Goal: Navigation & Orientation: Understand site structure

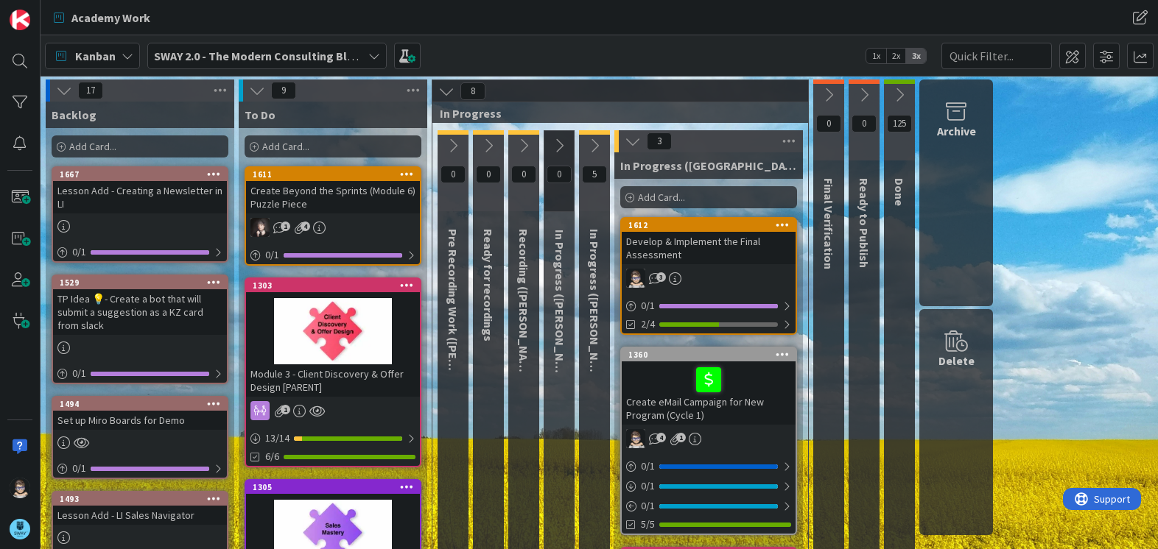
scroll to position [294, 0]
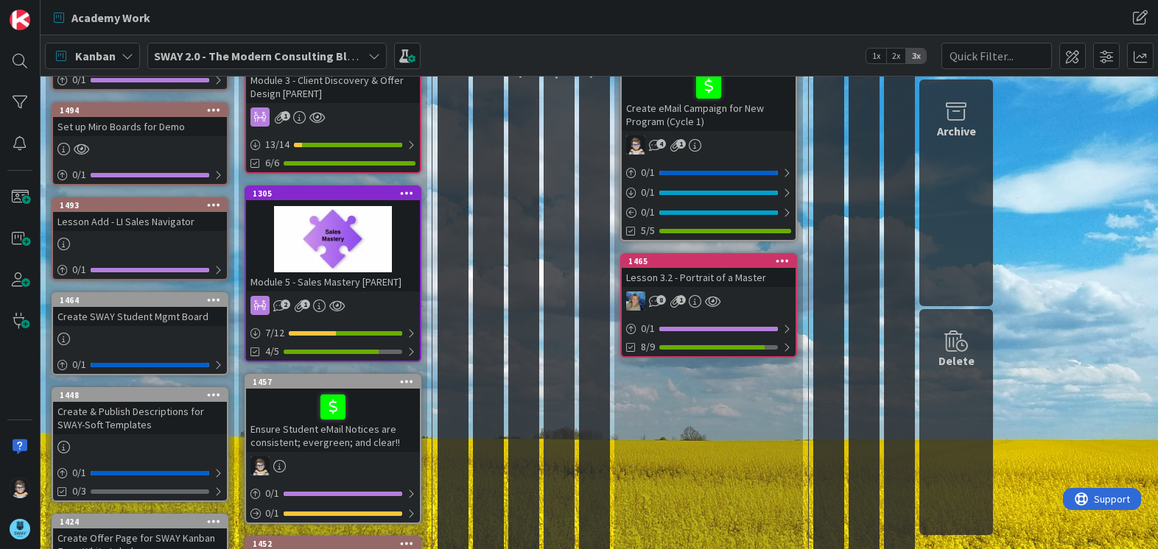
click at [356, 187] on div "1305" at bounding box center [333, 193] width 174 height 13
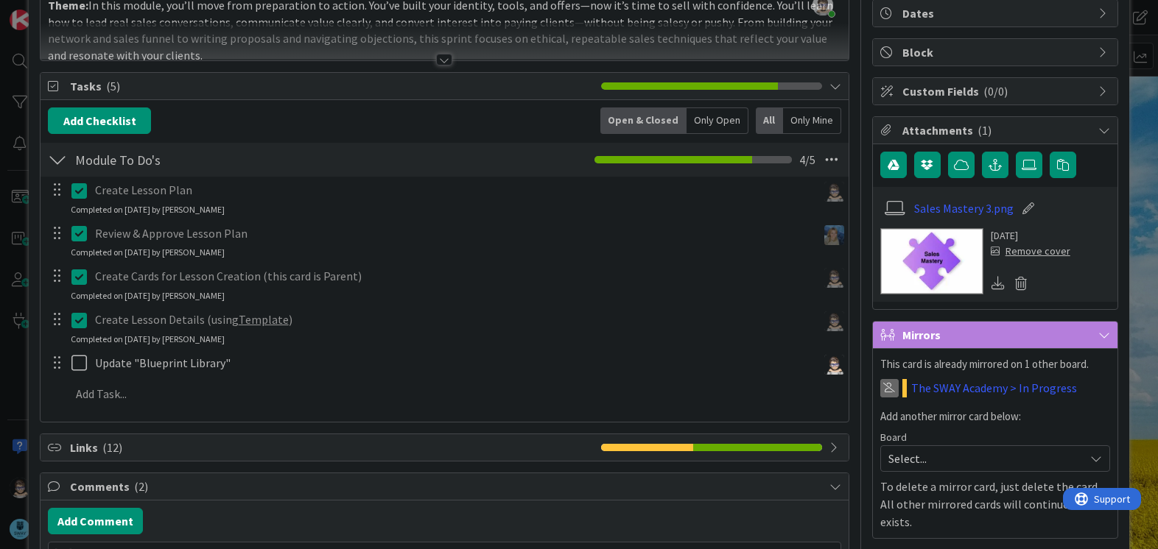
scroll to position [147, 0]
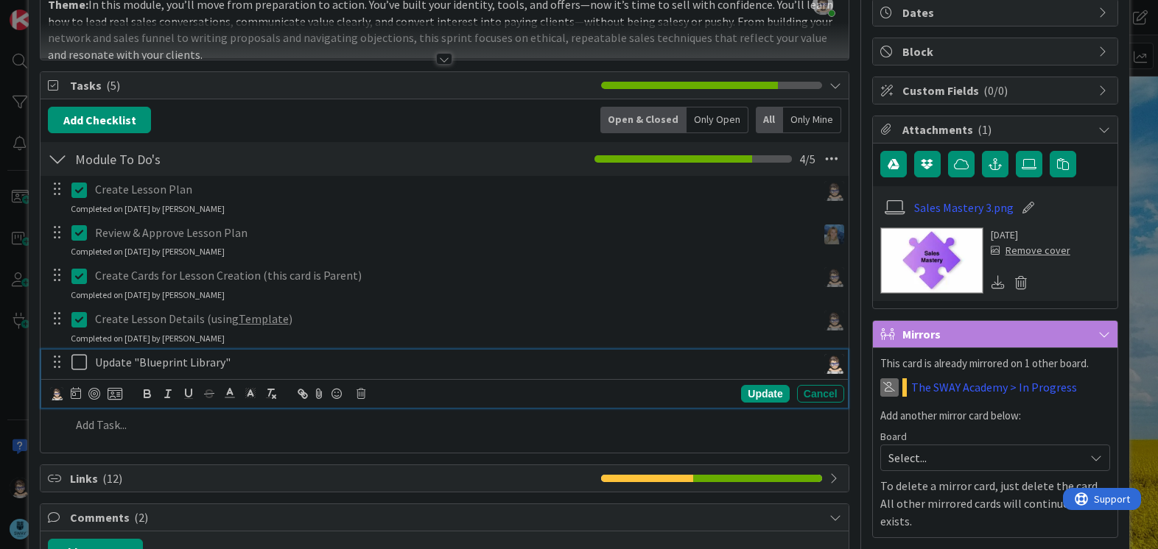
click at [80, 365] on icon at bounding box center [82, 363] width 22 height 18
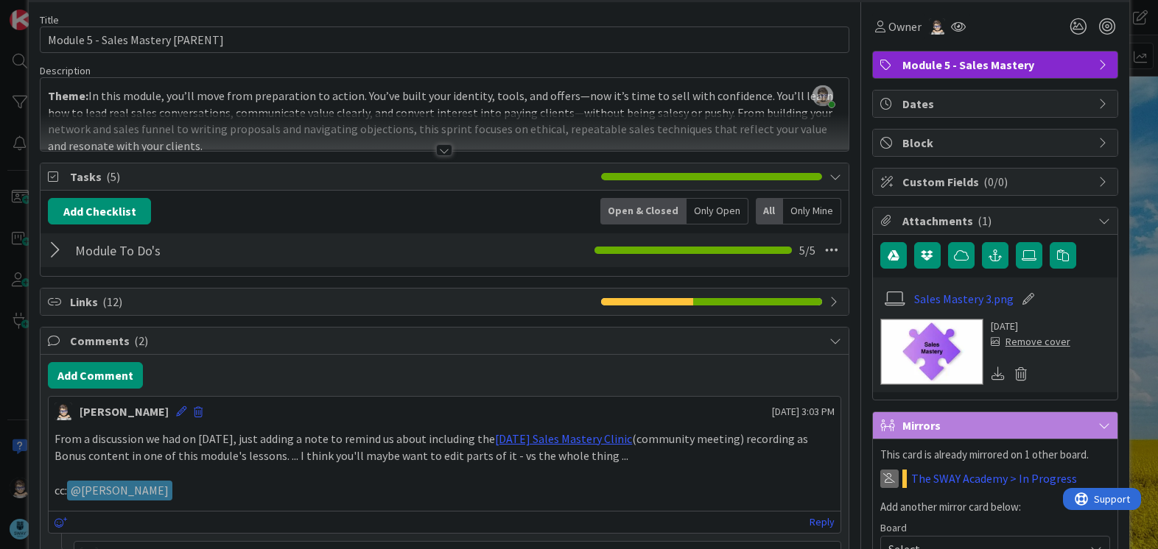
scroll to position [0, 0]
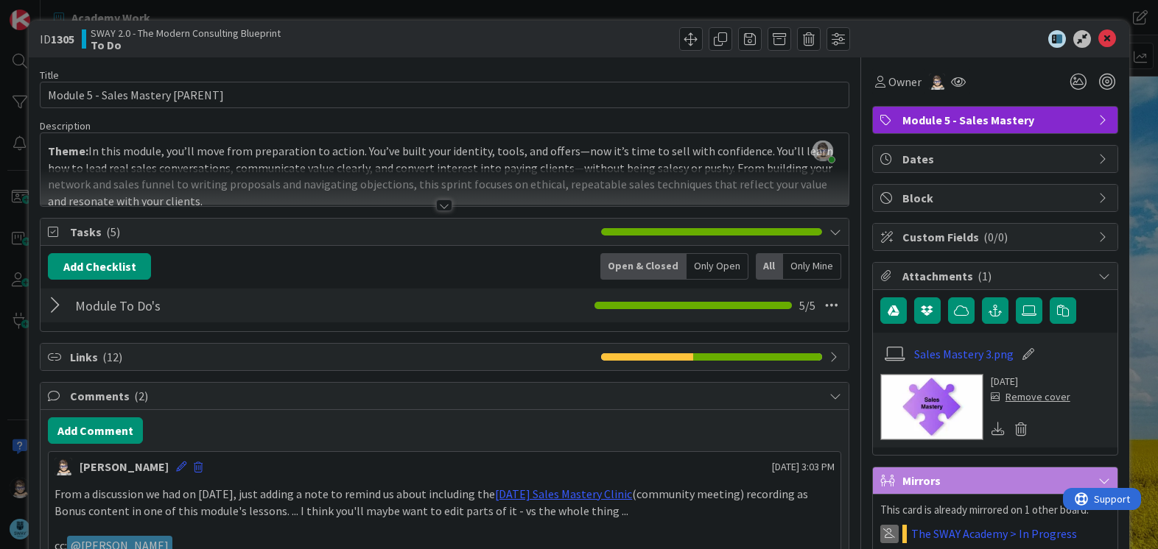
click at [438, 205] on div at bounding box center [444, 206] width 16 height 12
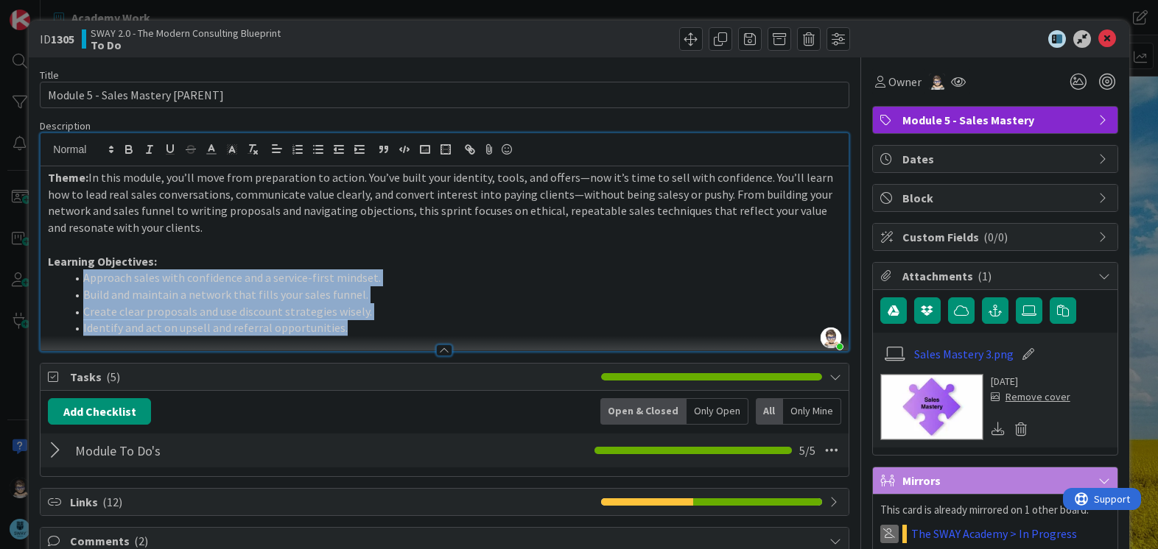
drag, startPoint x: 82, startPoint y: 281, endPoint x: 358, endPoint y: 333, distance: 281.0
click at [358, 333] on ol "Approach sales with confidence and a service-first mindset. Build and maintain …" at bounding box center [444, 303] width 793 height 67
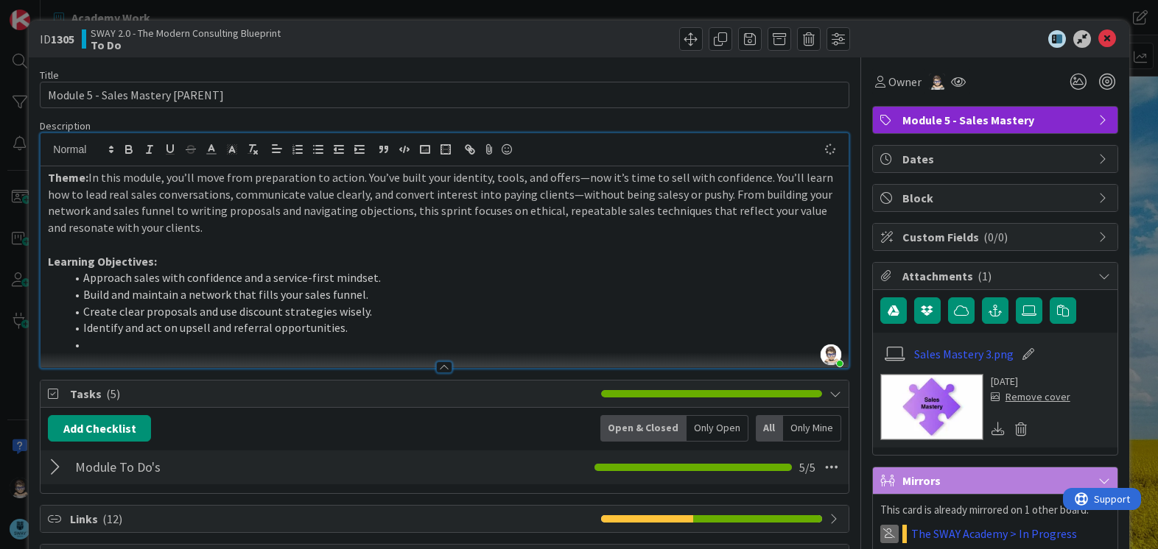
click at [408, 331] on li "Identify and act on upsell and referral opportunities." at bounding box center [453, 328] width 775 height 17
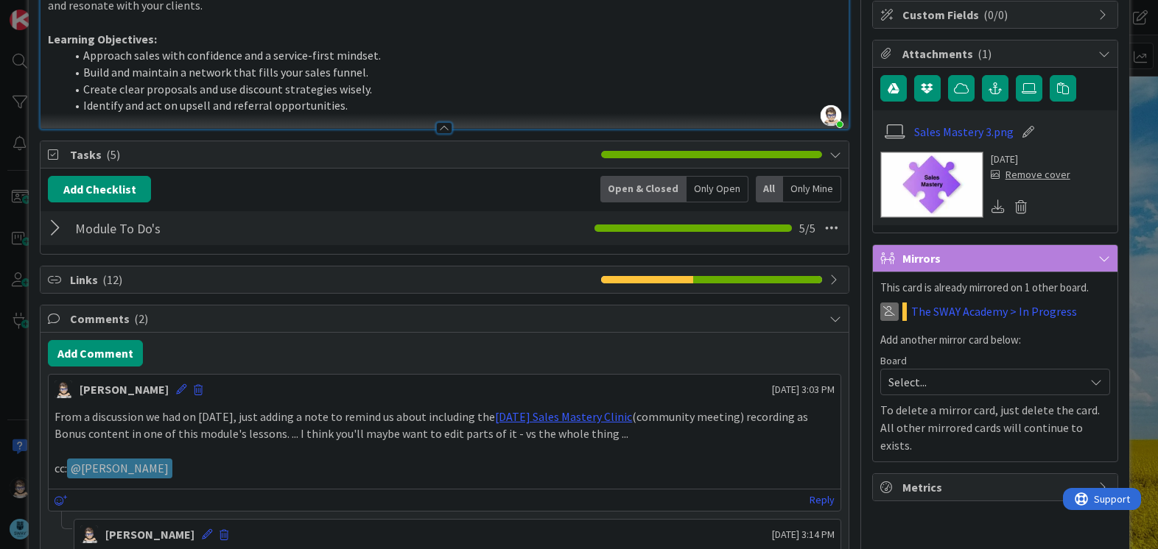
scroll to position [222, 0]
click at [829, 284] on icon at bounding box center [835, 281] width 12 height 12
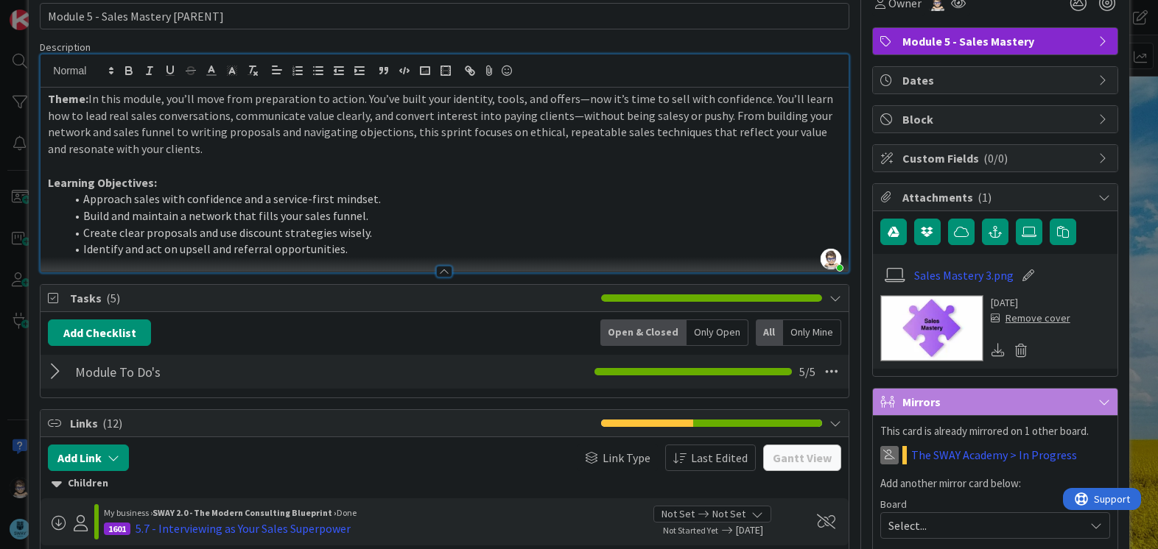
scroll to position [0, 0]
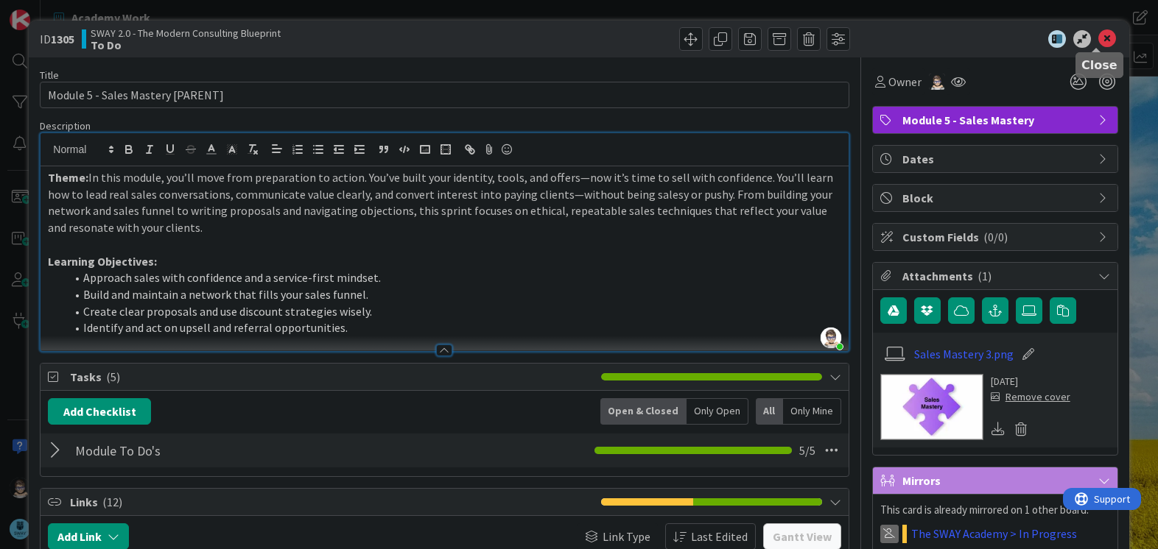
click at [1098, 39] on icon at bounding box center [1107, 39] width 18 height 18
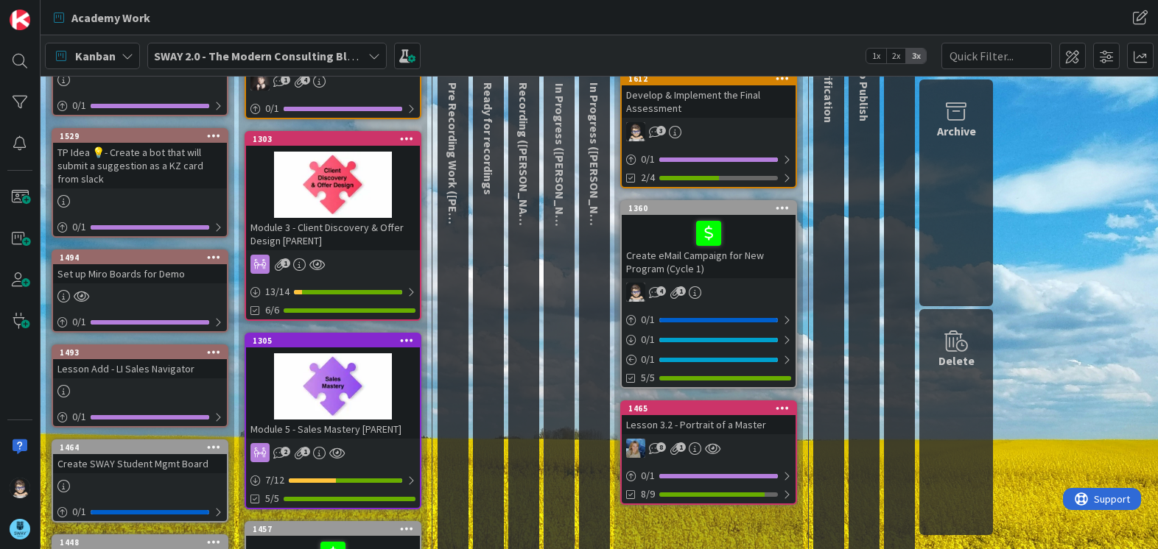
scroll to position [146, 0]
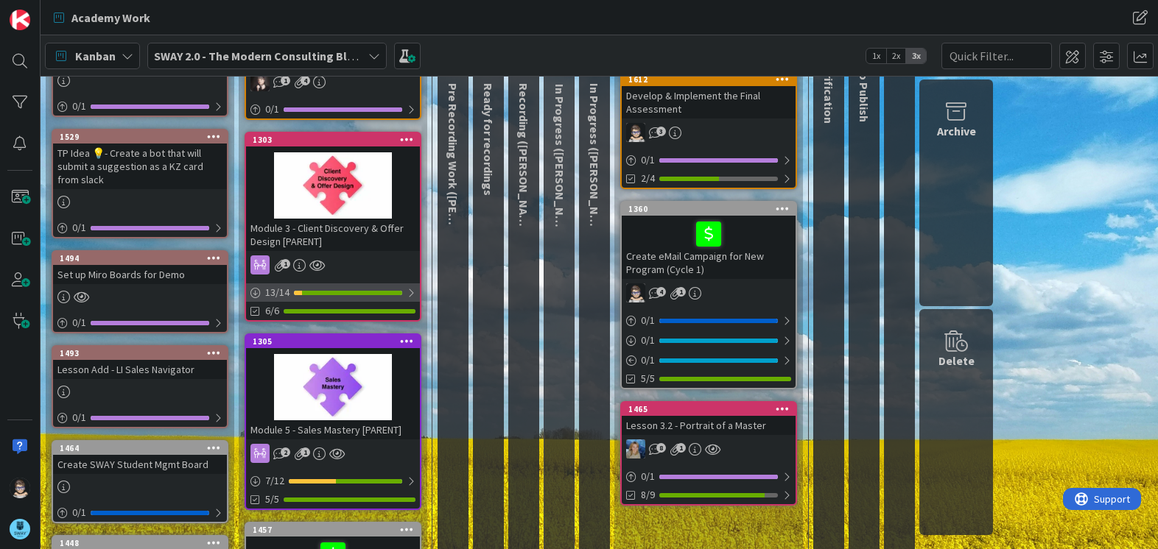
click at [411, 295] on div at bounding box center [411, 293] width 9 height 12
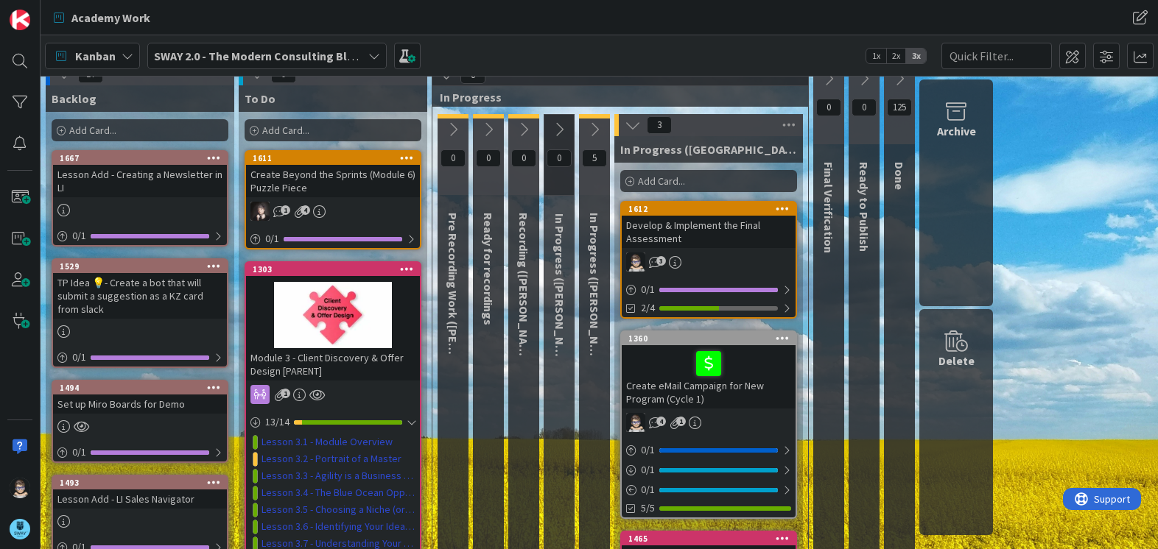
scroll to position [0, 0]
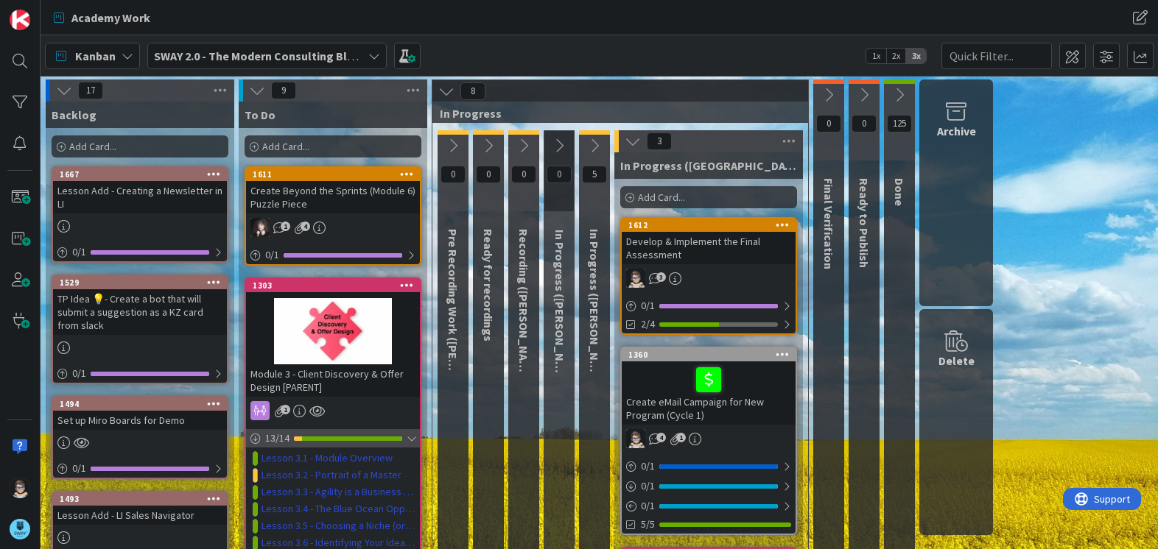
click at [415, 438] on div at bounding box center [411, 439] width 9 height 12
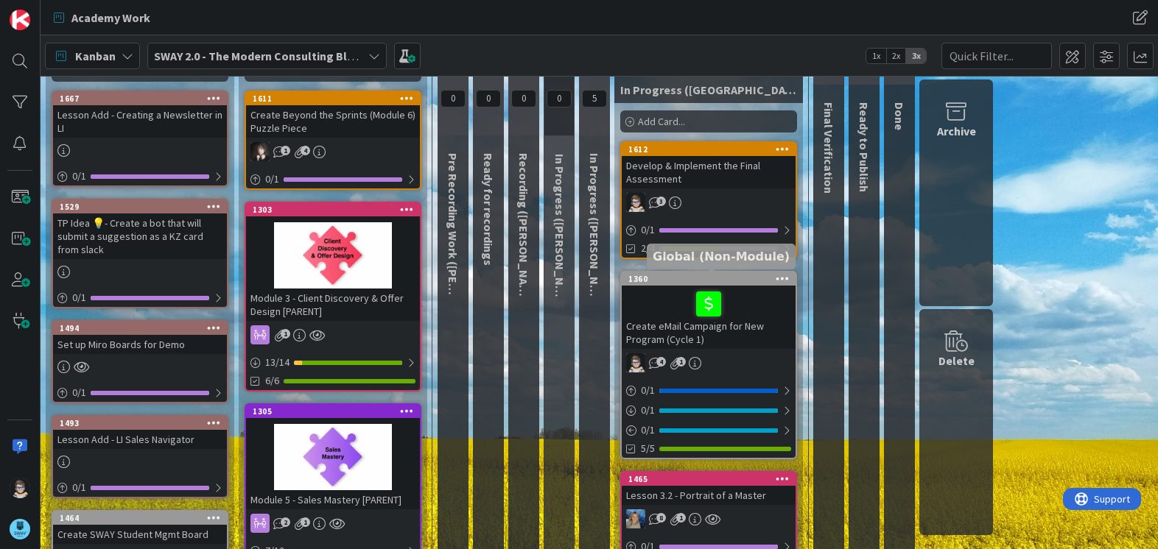
scroll to position [75, 0]
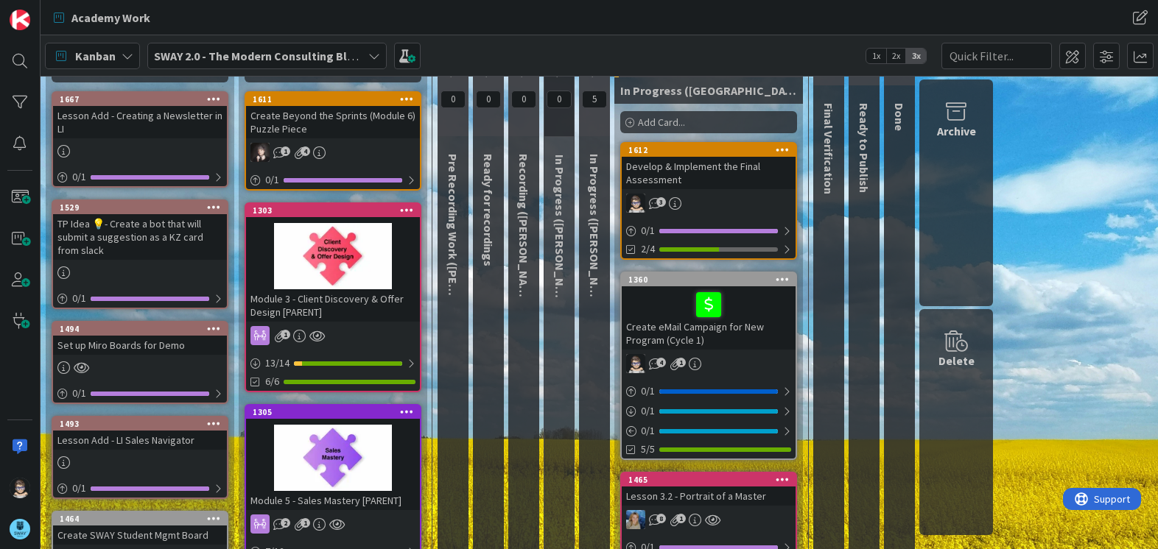
click at [376, 57] on icon at bounding box center [374, 56] width 12 height 12
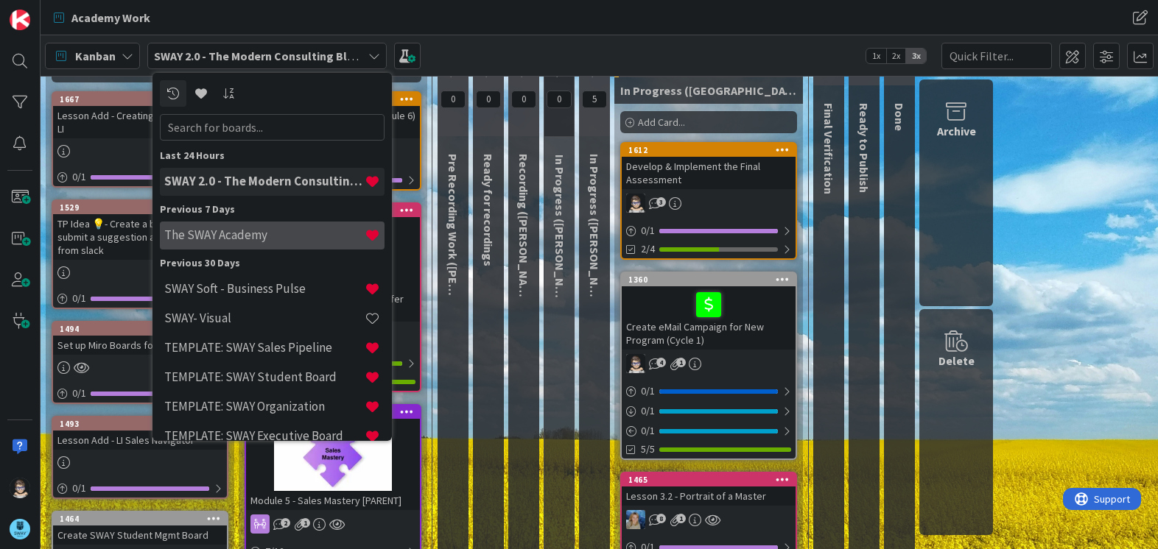
click at [264, 242] on h4 "The SWAY Academy" at bounding box center [264, 235] width 200 height 15
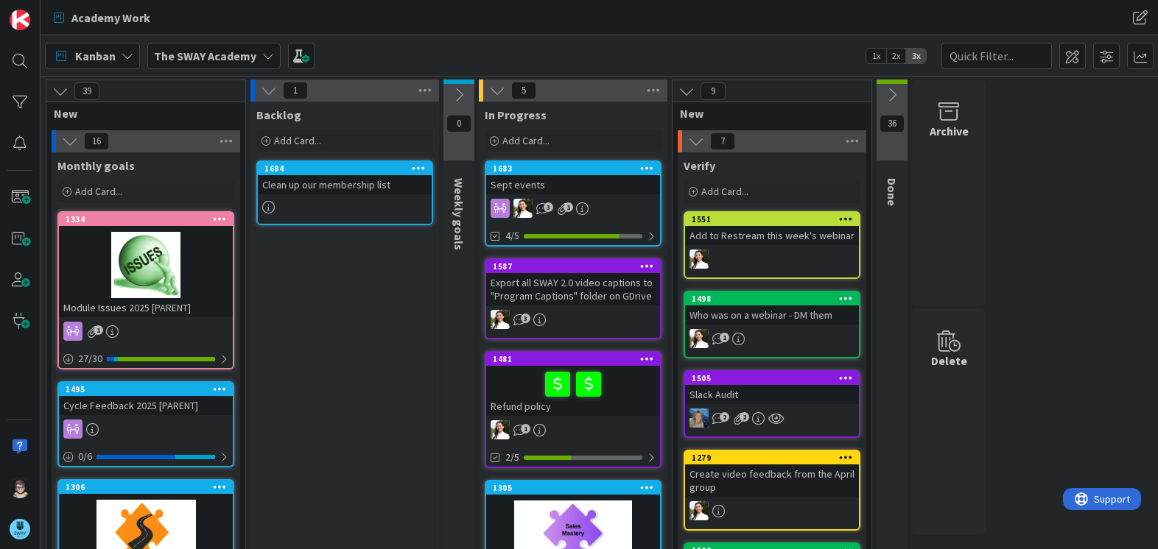
click at [131, 58] on icon at bounding box center [128, 56] width 12 height 12
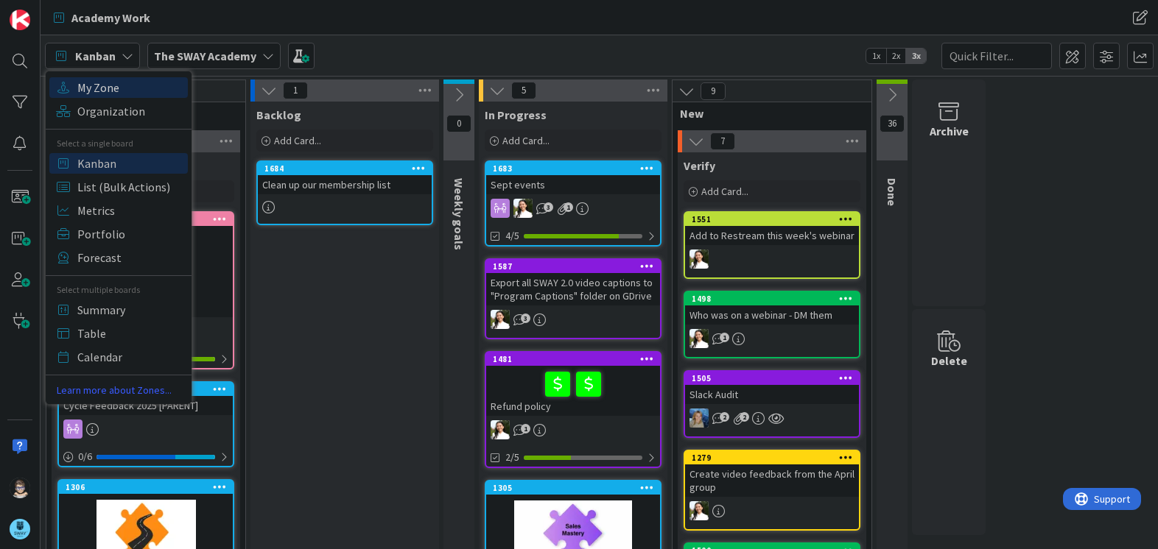
click at [122, 87] on span "My Zone" at bounding box center [130, 88] width 106 height 22
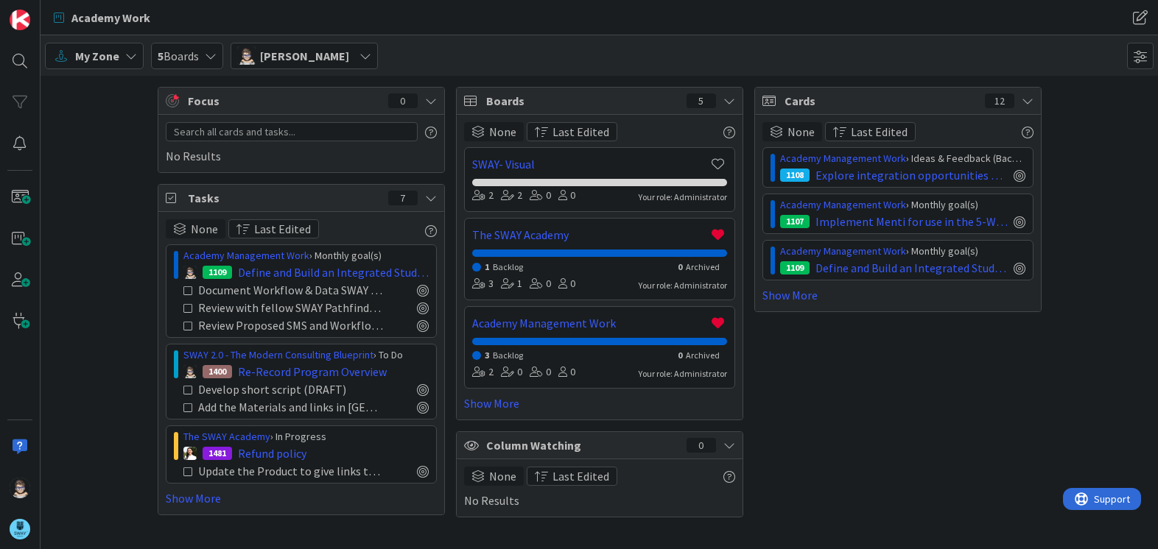
click at [132, 55] on icon at bounding box center [131, 56] width 12 height 12
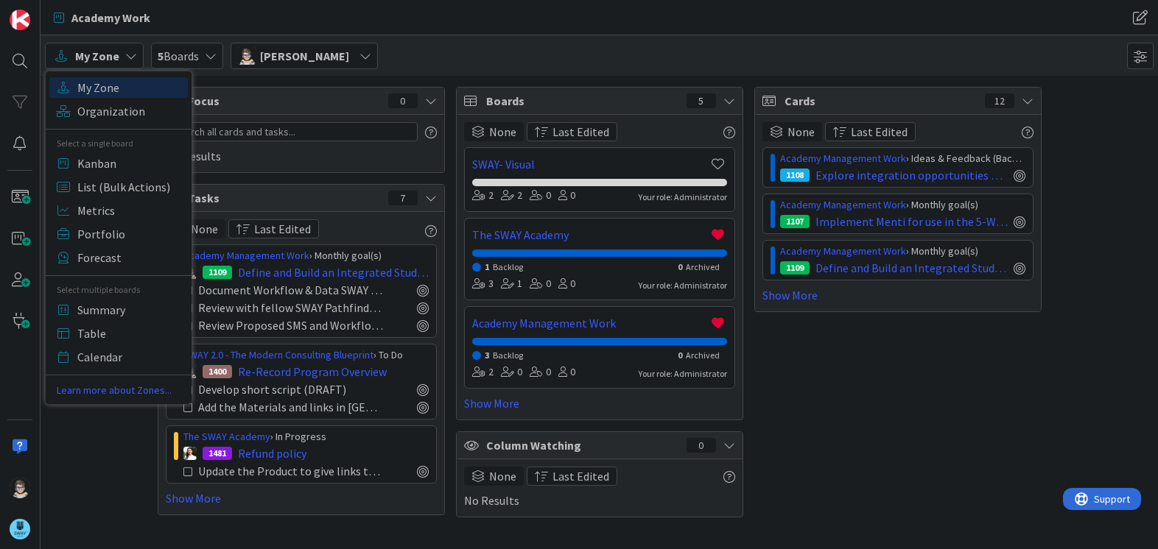
click at [129, 57] on icon at bounding box center [131, 56] width 12 height 12
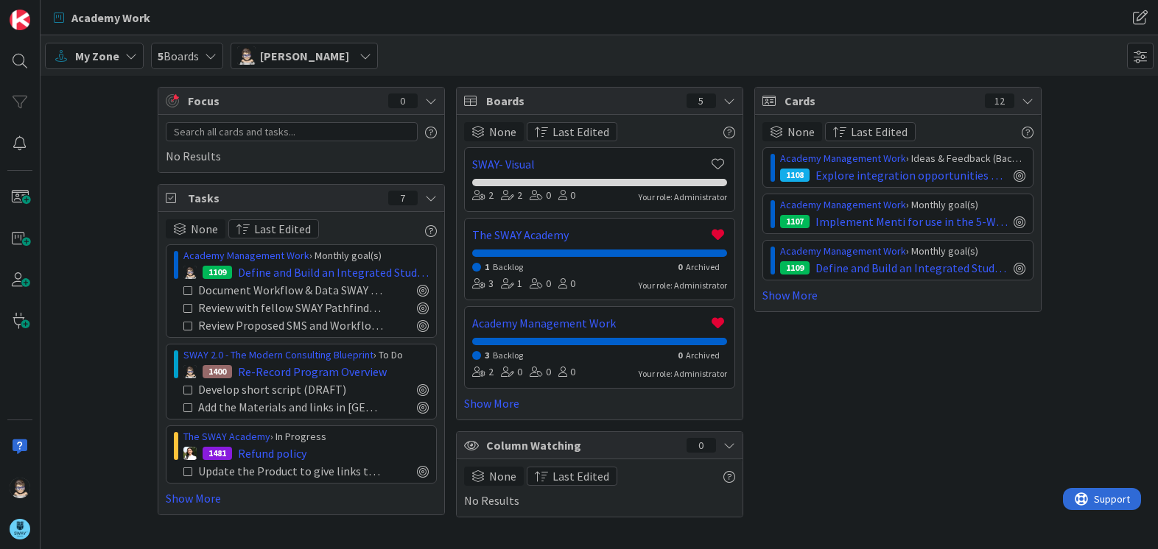
click at [129, 57] on icon at bounding box center [131, 56] width 12 height 12
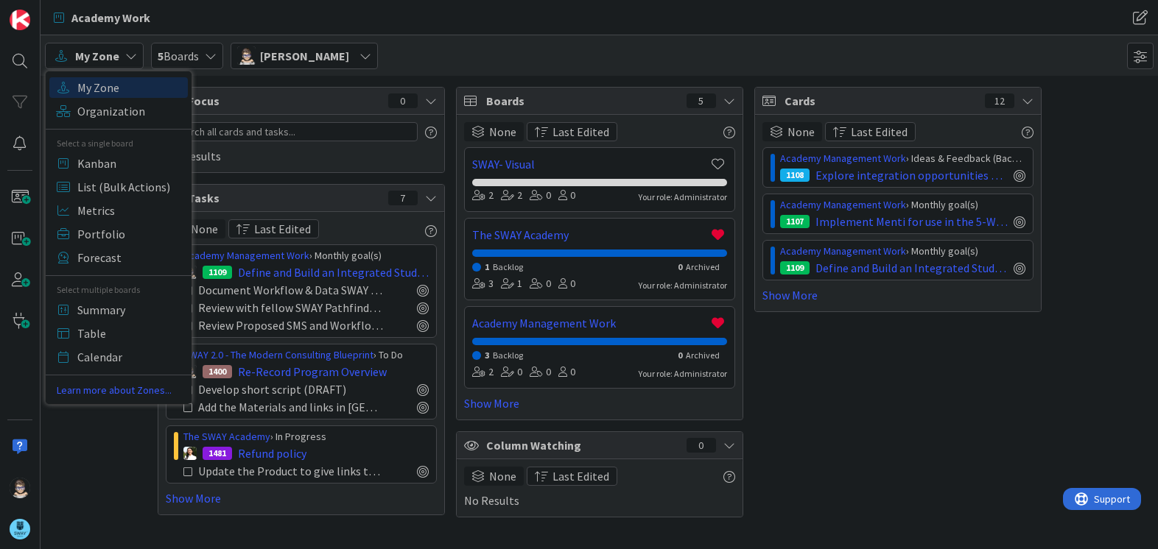
click at [129, 57] on icon at bounding box center [131, 56] width 12 height 12
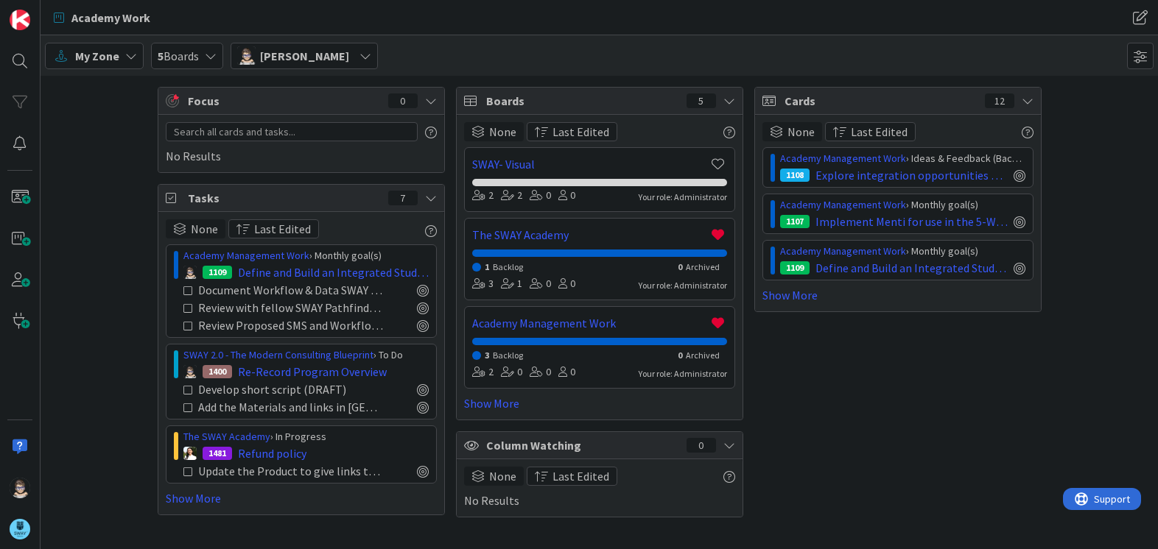
click at [129, 57] on icon at bounding box center [131, 56] width 12 height 12
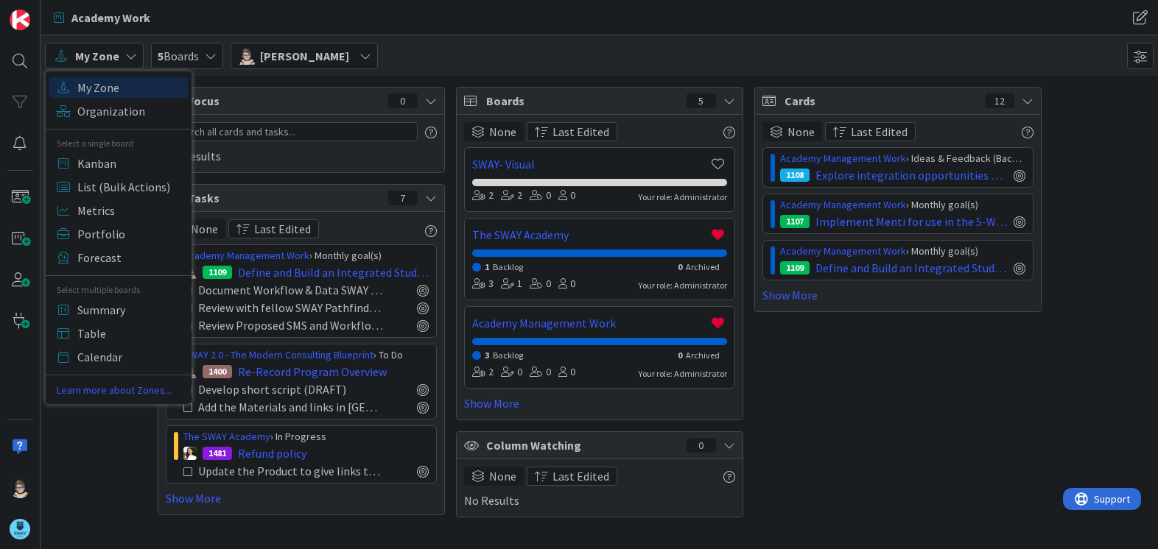
click at [210, 56] on icon at bounding box center [211, 56] width 12 height 12
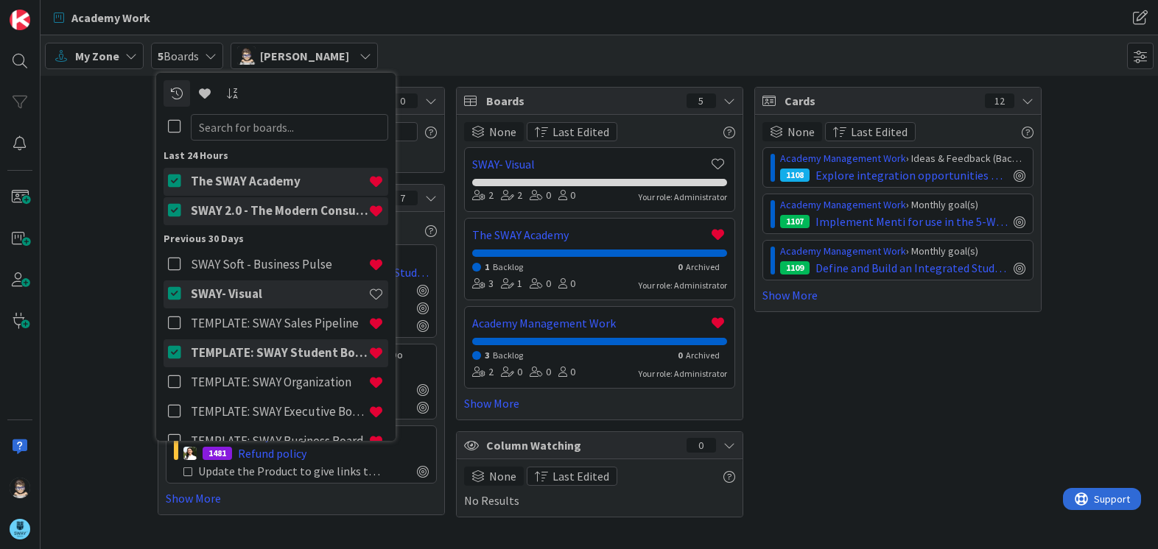
click at [235, 185] on h4 "The SWAY Academy" at bounding box center [280, 181] width 178 height 15
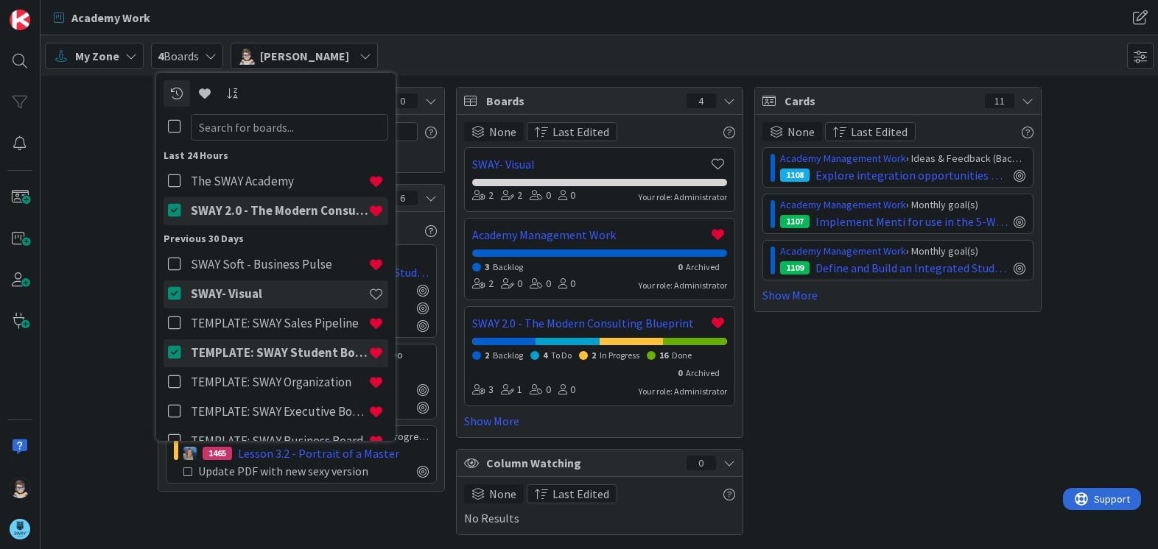
click at [966, 365] on div "Cards 11 None Last Edited Academy Management Work › Ideas & Feedback (Backlog) …" at bounding box center [897, 311] width 287 height 449
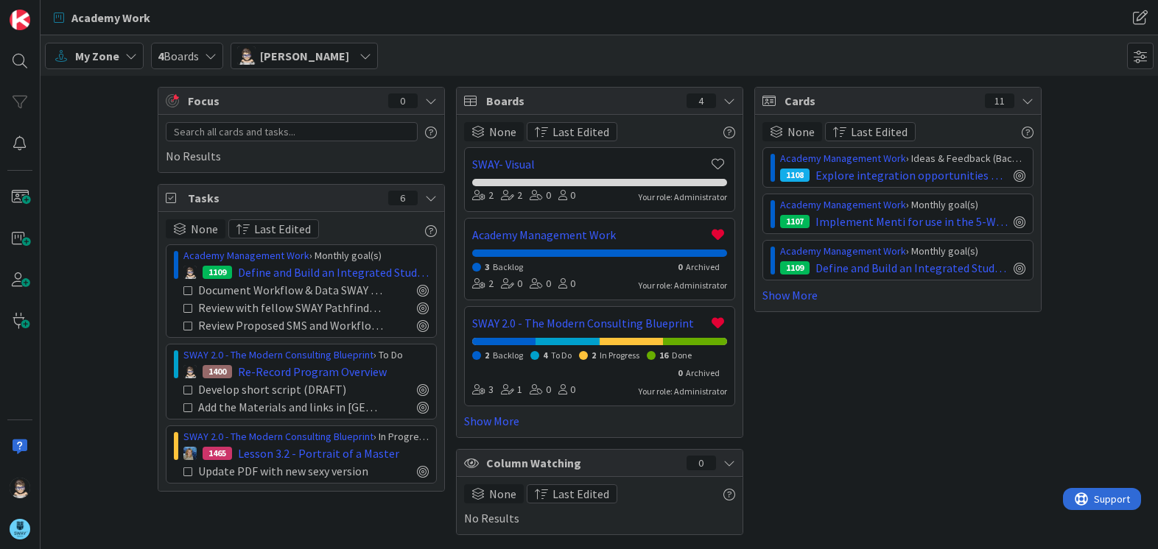
click at [210, 55] on icon at bounding box center [211, 56] width 12 height 12
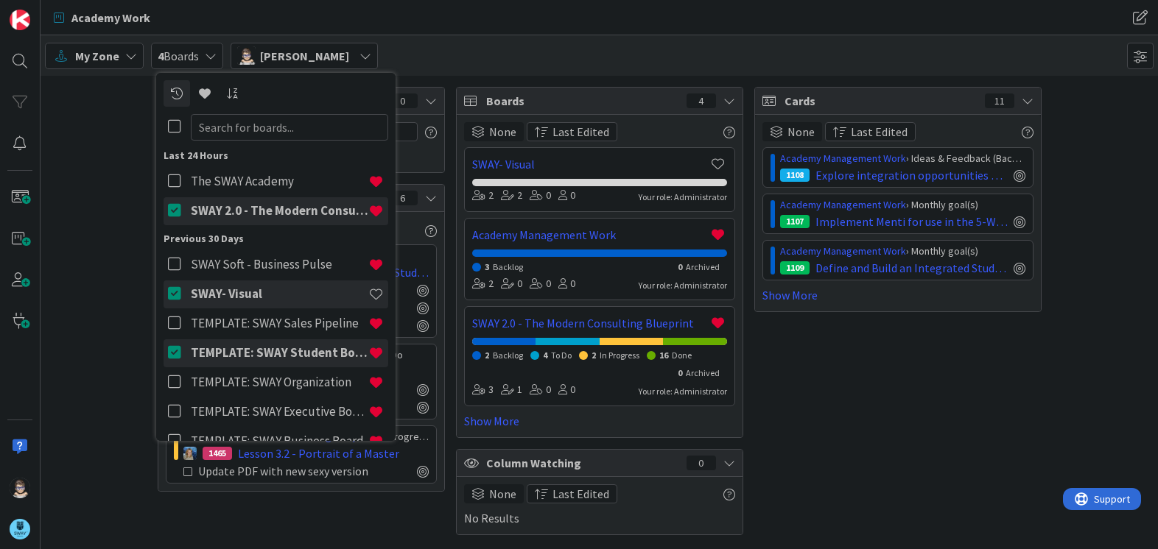
click at [253, 215] on h4 "SWAY 2.0 - The Modern Consulting Blueprint" at bounding box center [280, 210] width 178 height 15
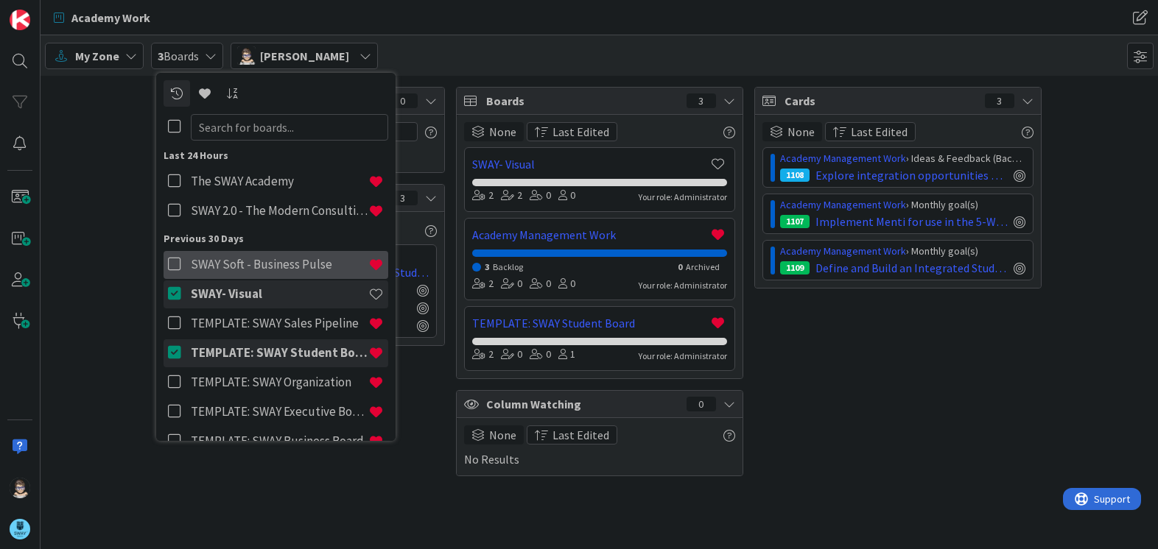
click at [256, 268] on h4 "SWAY Soft - Business Pulse" at bounding box center [280, 264] width 178 height 15
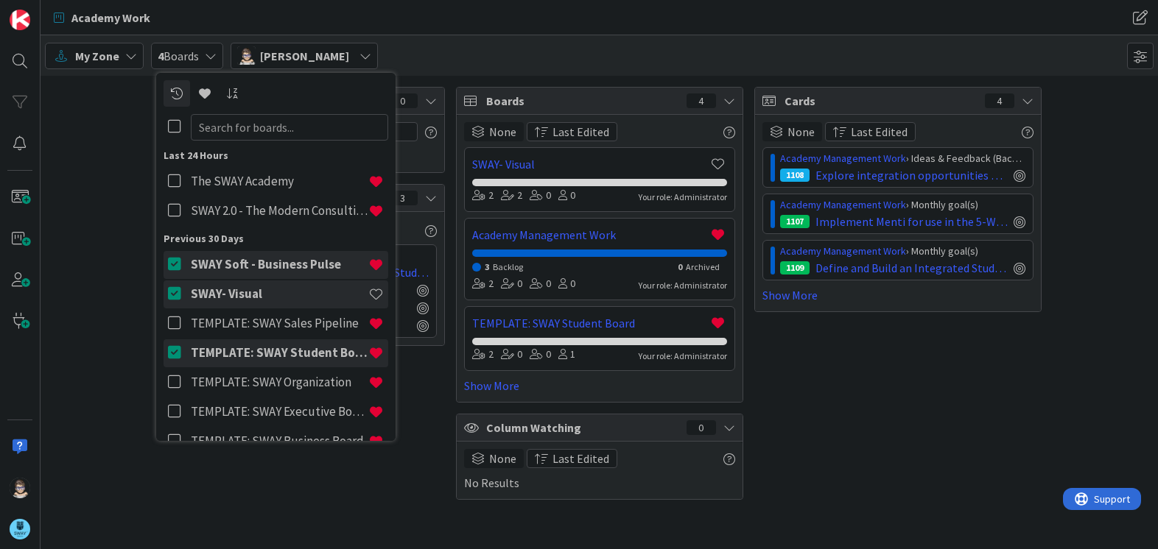
click at [133, 62] on div "My Zone" at bounding box center [94, 56] width 99 height 27
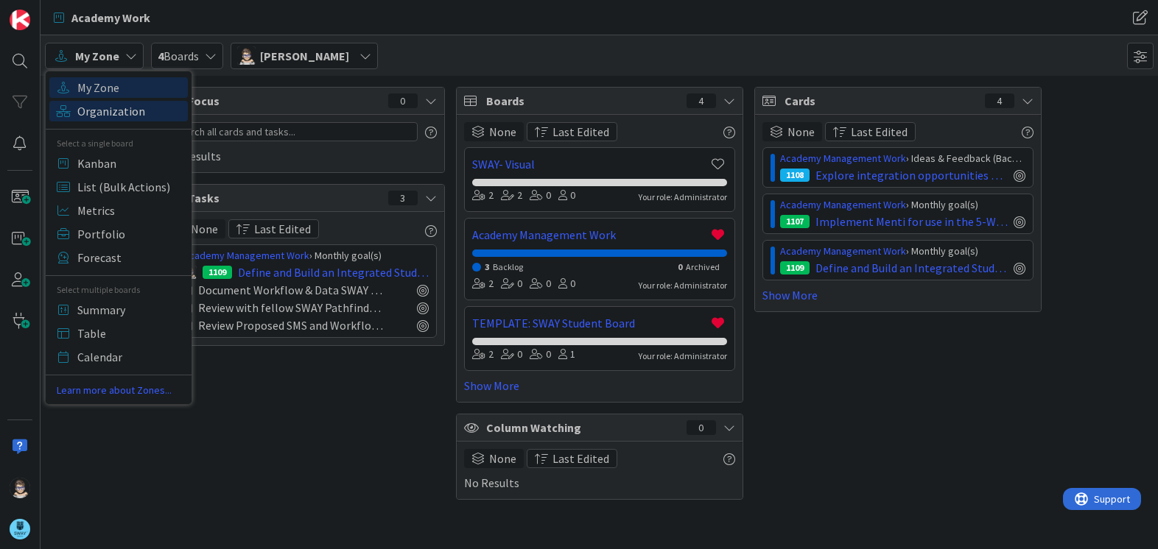
click at [116, 113] on span "Organization" at bounding box center [130, 111] width 106 height 22
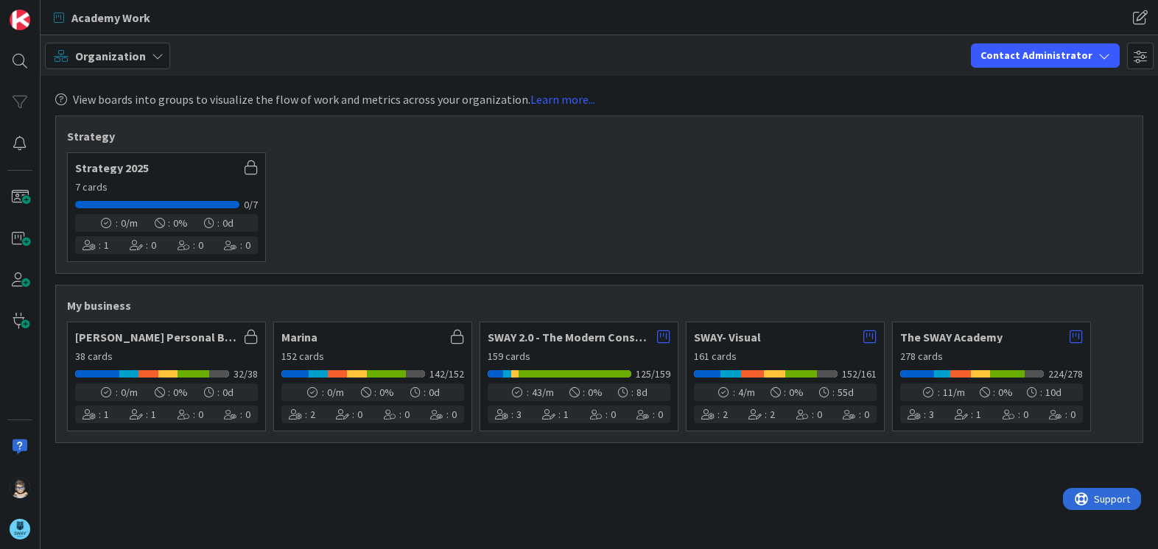
click at [183, 80] on div "View boards into groups to visualize the flow of work and metrics across your o…" at bounding box center [599, 313] width 1117 height 474
click at [157, 60] on icon at bounding box center [158, 56] width 12 height 12
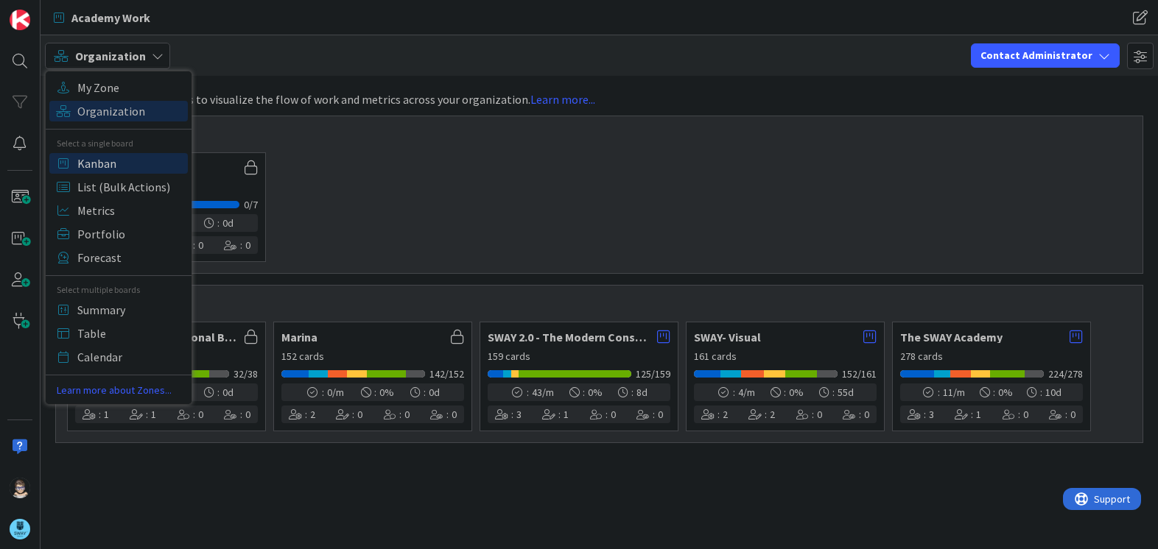
click at [127, 164] on span "Kanban" at bounding box center [130, 163] width 106 height 22
